Goal: Information Seeking & Learning: Learn about a topic

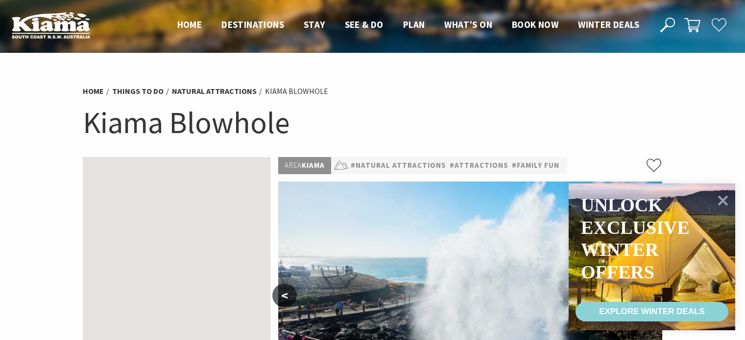
scroll to position [294, 0]
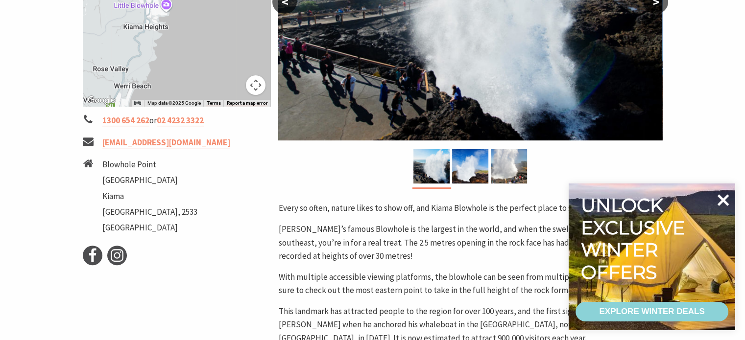
click at [720, 198] on icon at bounding box center [723, 200] width 12 height 12
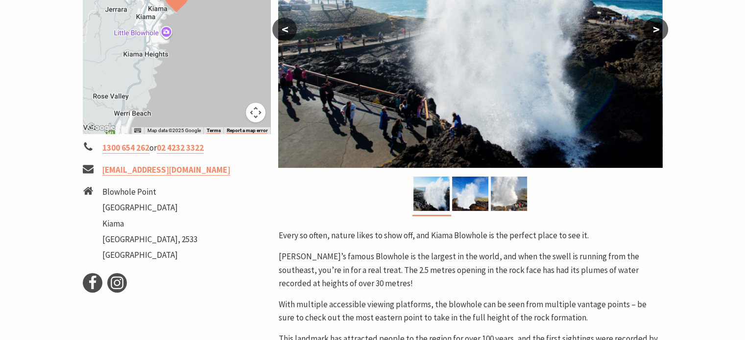
scroll to position [339, 0]
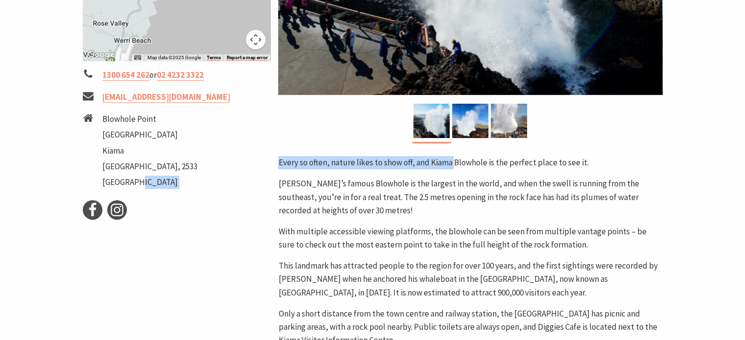
drag, startPoint x: 266, startPoint y: 156, endPoint x: 452, endPoint y: 162, distance: 186.2
click at [452, 162] on div "← Move left → Move right ↑ Move up ↓ Move down + Zoom in - Zoom out Home Jump l…" at bounding box center [373, 176] width 588 height 717
click at [460, 176] on div "Every so often, nature likes to show off, and Kiama Blowhole is the perfect pla…" at bounding box center [470, 251] width 384 height 191
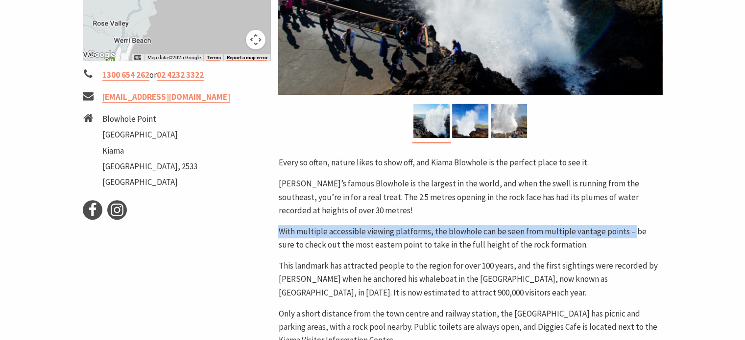
drag, startPoint x: 297, startPoint y: 224, endPoint x: 628, endPoint y: 225, distance: 331.0
click at [628, 225] on p "With multiple accessible viewing platforms, the blowhole can be seen from multi…" at bounding box center [470, 238] width 384 height 26
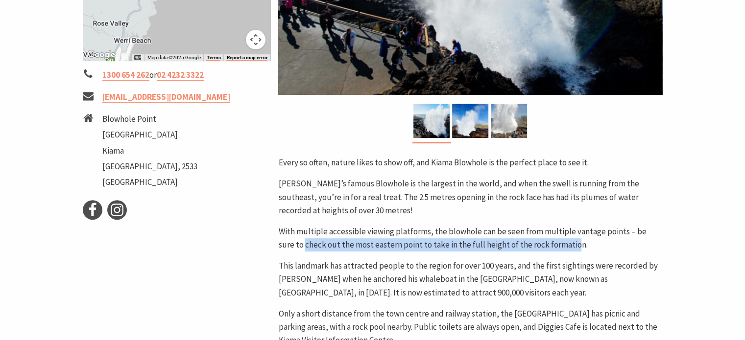
drag, startPoint x: 277, startPoint y: 243, endPoint x: 549, endPoint y: 248, distance: 272.8
click at [548, 248] on div "Area [GEOGRAPHIC_DATA] #Natural Attractions #Attractions #Family Fun < > Every …" at bounding box center [470, 176] width 392 height 717
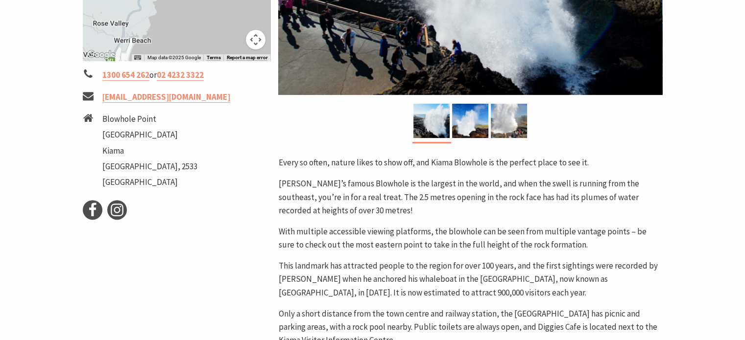
click at [534, 252] on div "Every so often, nature likes to show off, and Kiama Blowhole is the perfect pla…" at bounding box center [470, 251] width 384 height 191
click at [305, 261] on p "This landmark has attracted people to the region for over 100 years, and the fi…" at bounding box center [470, 280] width 384 height 40
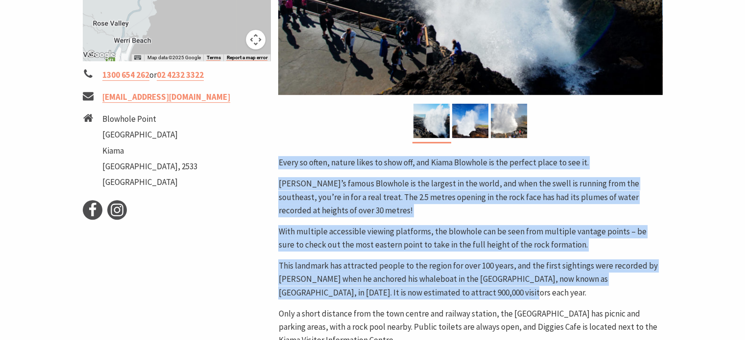
drag, startPoint x: 257, startPoint y: 290, endPoint x: 504, endPoint y: 296, distance: 247.4
click at [459, 291] on div "← Move left → Move right ↑ Move up ↓ Move down + Zoom in - Zoom out Home Jump l…" at bounding box center [373, 176] width 588 height 717
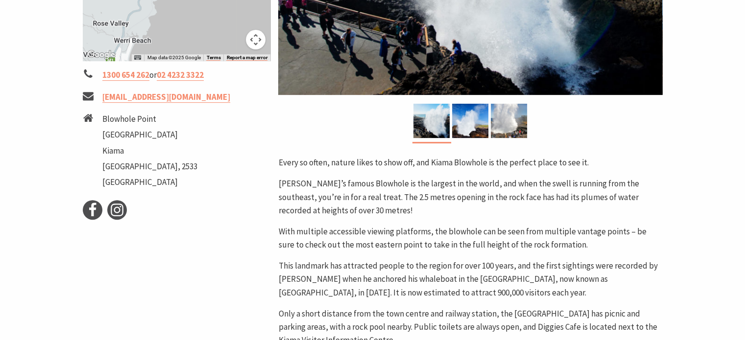
click at [508, 296] on p "This landmark has attracted people to the region for over 100 years, and the fi…" at bounding box center [470, 280] width 384 height 40
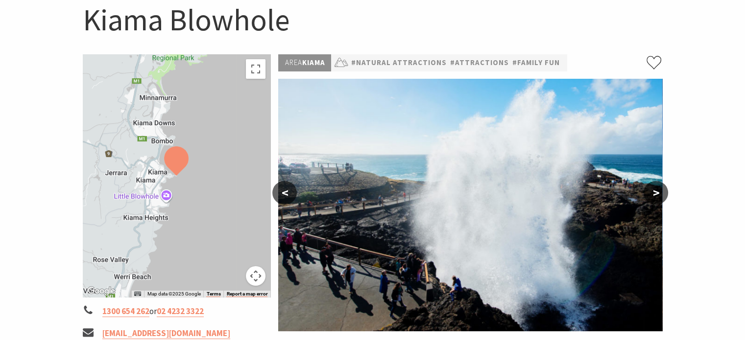
scroll to position [0, 0]
